Goal: Check status

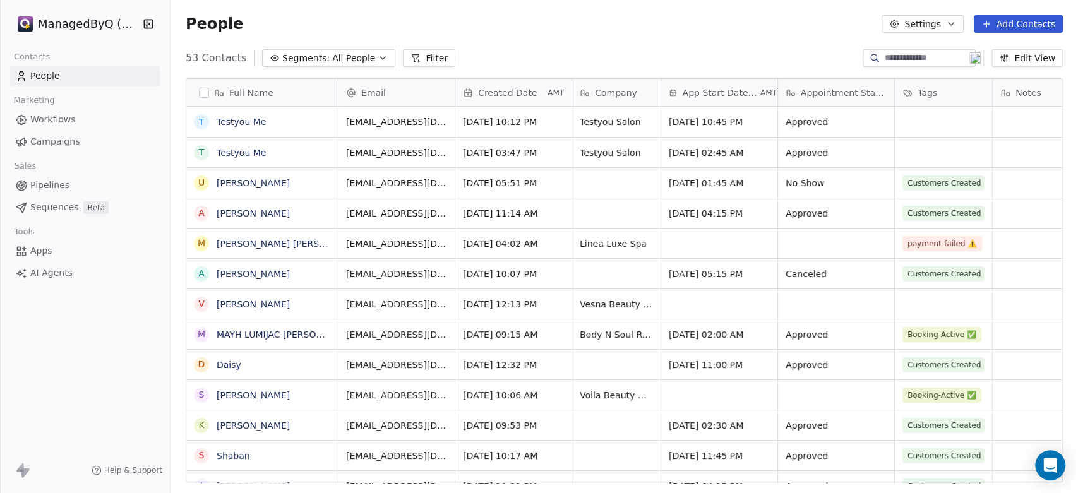
scroll to position [423, 896]
click at [61, 20] on html "ManagedByQ (FZE) Contacts People Marketing Workflows Campaigns Sales Pipelines …" at bounding box center [539, 246] width 1078 height 493
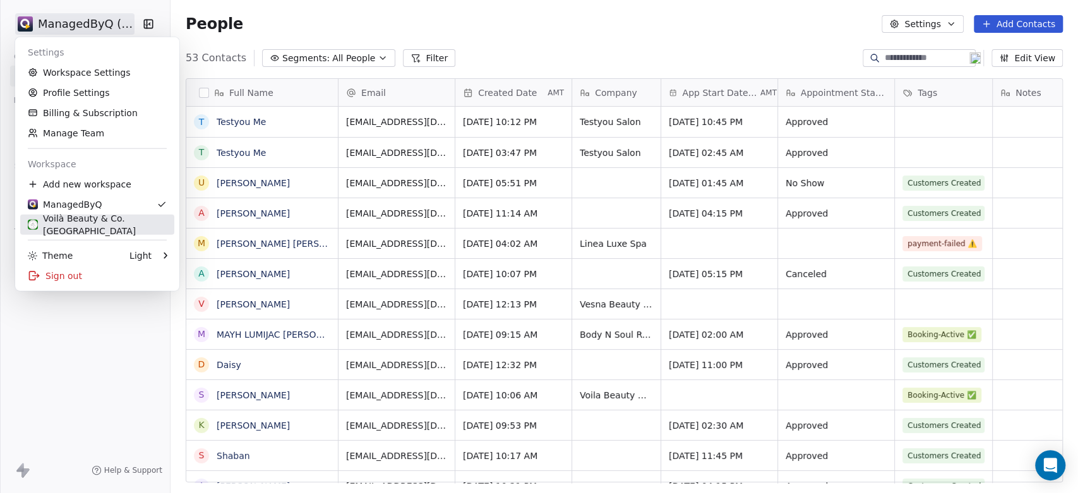
click at [97, 217] on div "Voilà Beauty & Co. [GEOGRAPHIC_DATA]" at bounding box center [97, 224] width 139 height 25
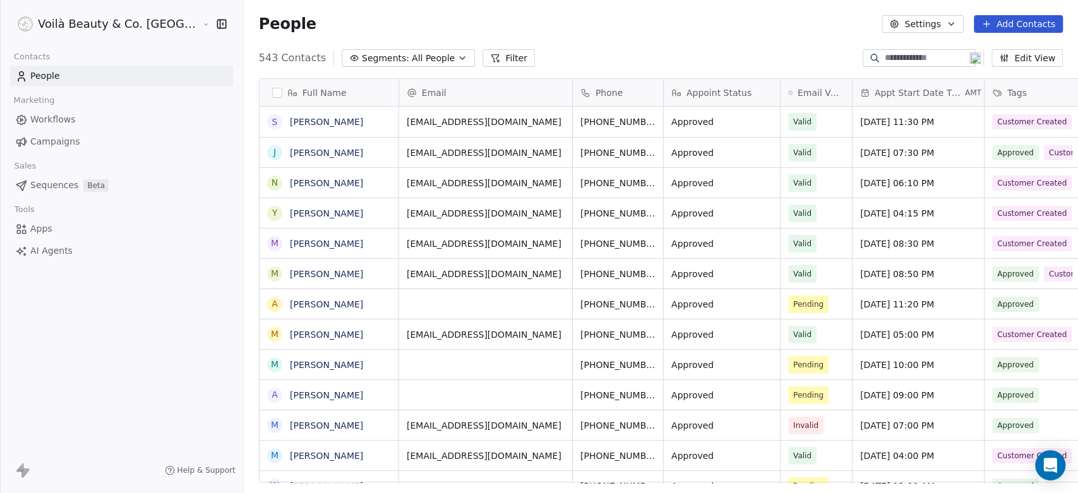
scroll to position [423, 879]
click at [56, 140] on span "Campaigns" at bounding box center [54, 141] width 49 height 13
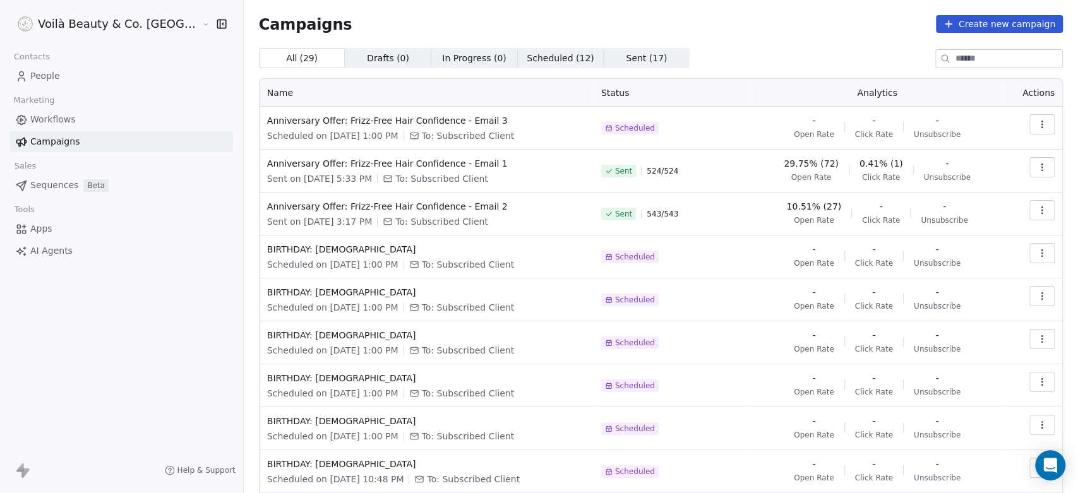
click at [798, 205] on span "10.51% (27)" at bounding box center [813, 206] width 55 height 13
drag, startPoint x: 778, startPoint y: 203, endPoint x: 825, endPoint y: 207, distance: 47.6
click at [825, 207] on div "10.51% (27) Open Rate - Click Rate - Unsubscribe" at bounding box center [877, 212] width 237 height 25
click at [810, 217] on span "Open Rate" at bounding box center [814, 220] width 40 height 10
drag, startPoint x: 778, startPoint y: 217, endPoint x: 825, endPoint y: 222, distance: 47.6
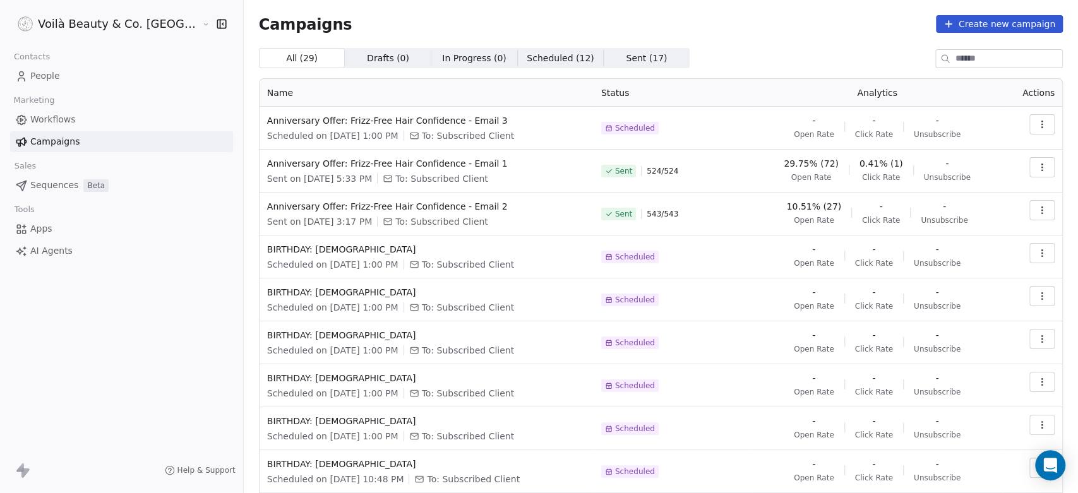
click at [825, 222] on div "10.51% (27) Open Rate - Click Rate - Unsubscribe" at bounding box center [877, 212] width 237 height 25
click at [626, 64] on span "Sent ( 17 )" at bounding box center [646, 58] width 41 height 13
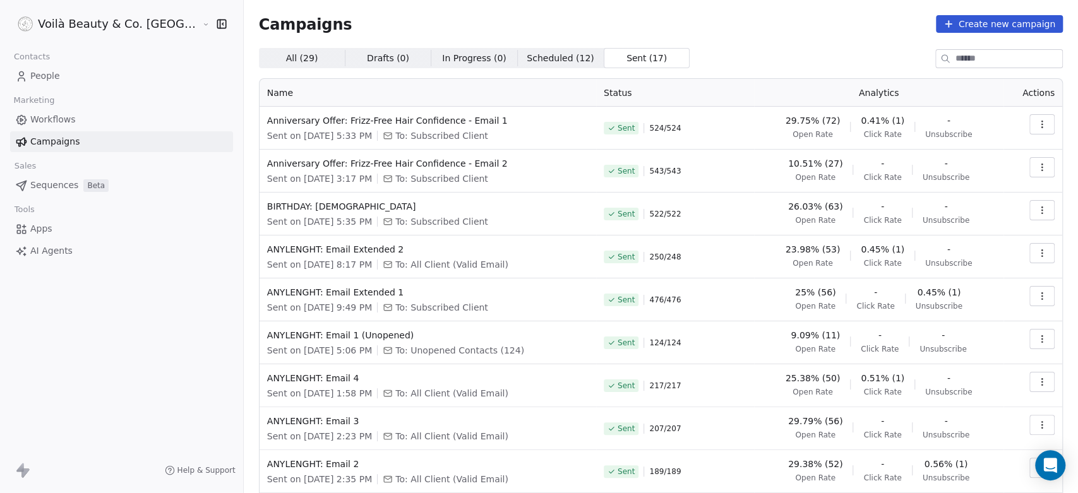
click at [526, 58] on span "Scheduled ( 12 )" at bounding box center [559, 58] width 67 height 13
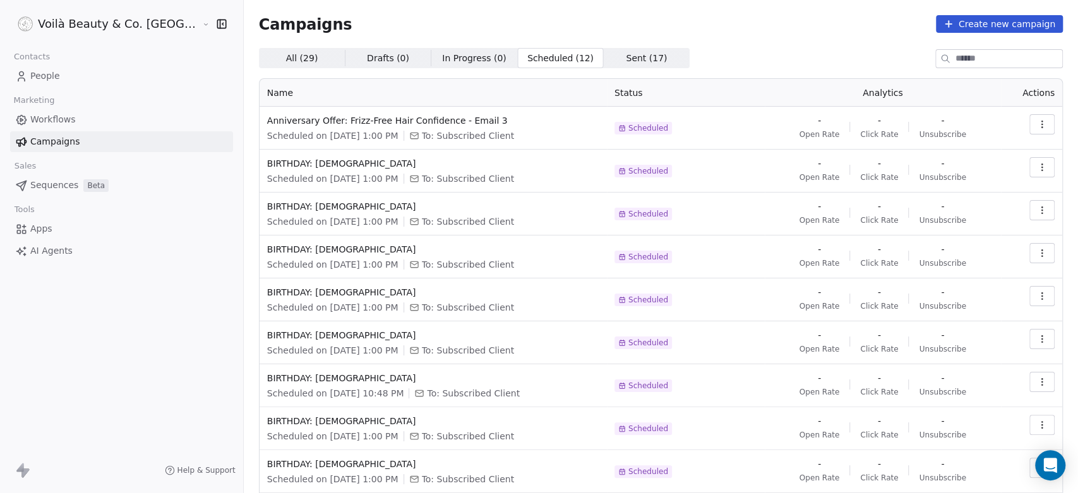
click at [442, 62] on span "In Progress ( 0 )" at bounding box center [474, 58] width 64 height 13
